Goal: Find specific page/section: Find specific page/section

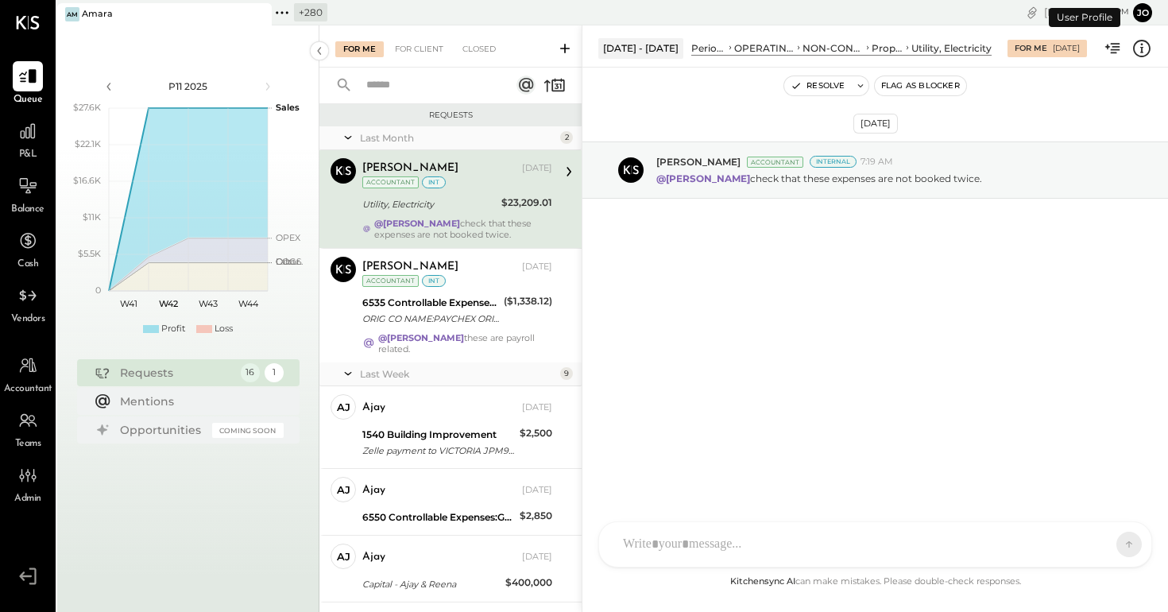
click at [276, 14] on icon at bounding box center [282, 12] width 21 height 21
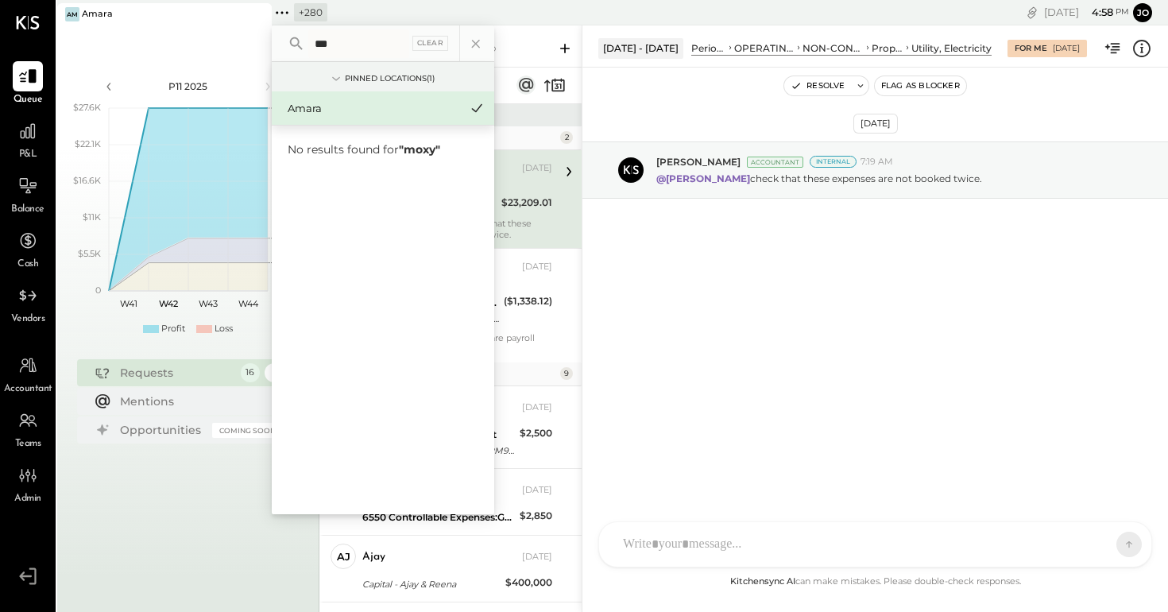
type input "****"
